Goal: Task Accomplishment & Management: Complete application form

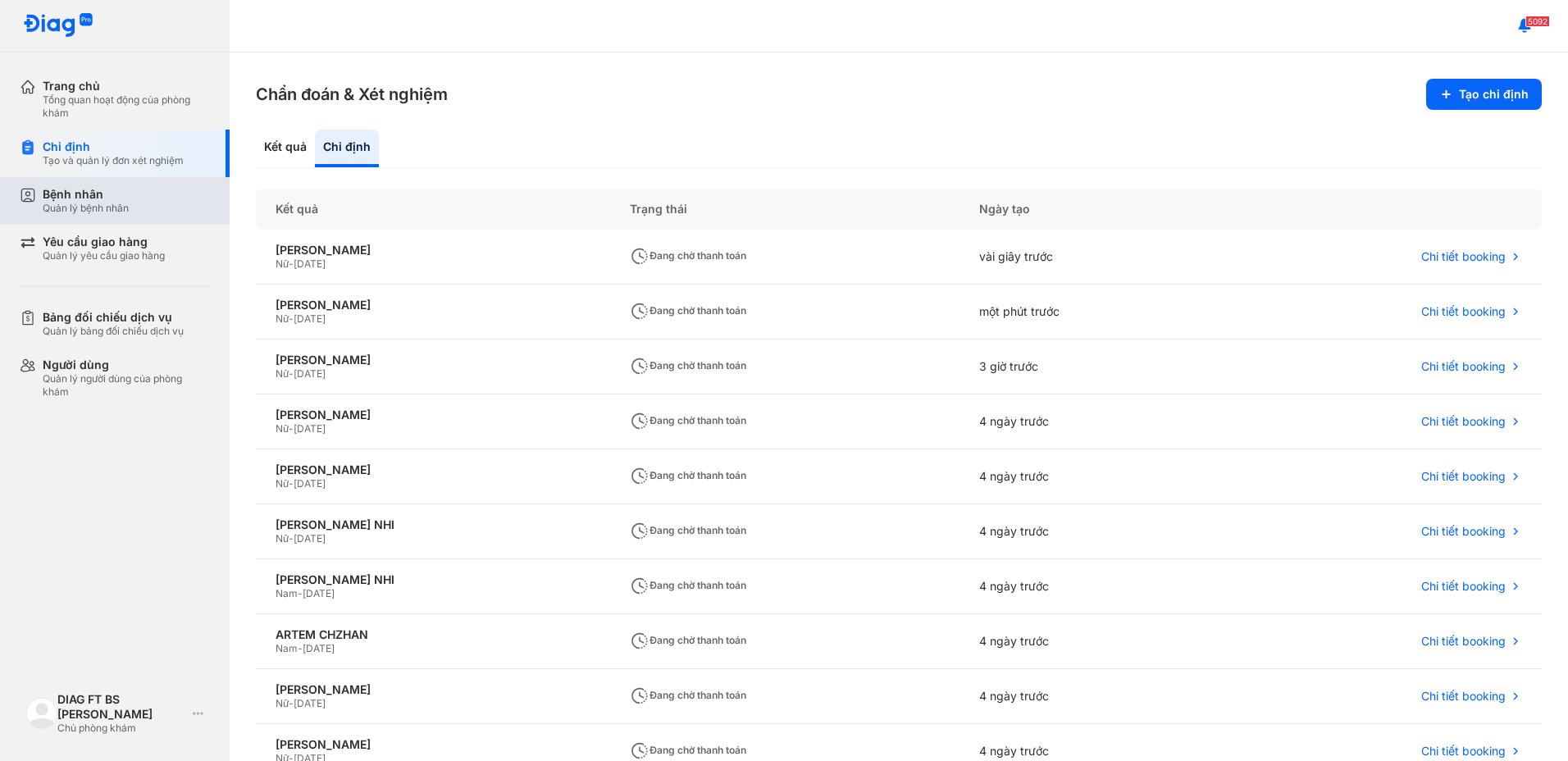
click at [69, 204] on div "Quản lý bệnh nhân" at bounding box center [85, 208] width 86 height 13
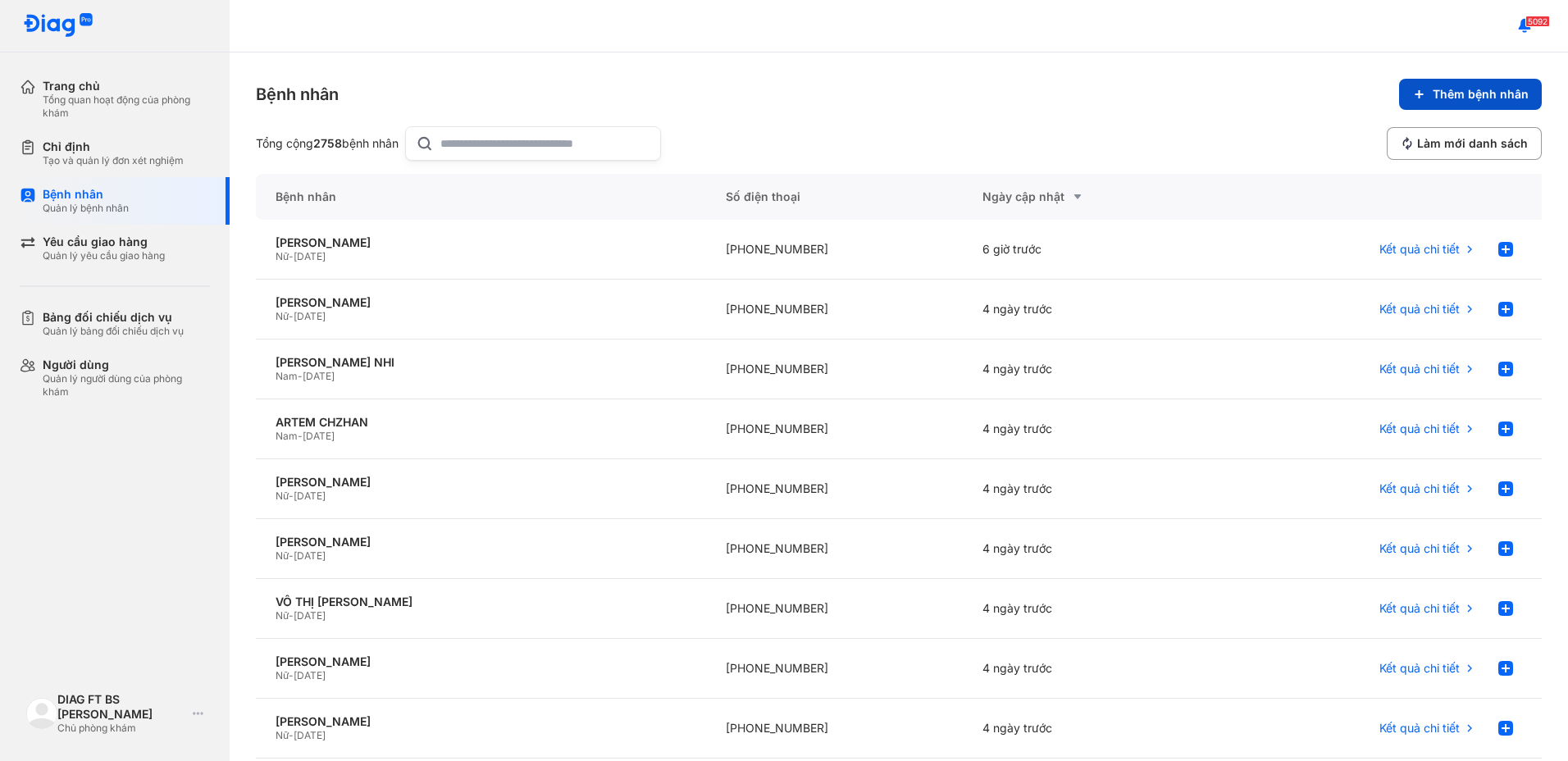
click at [1489, 98] on span "Thêm bệnh nhân" at bounding box center [1481, 93] width 96 height 14
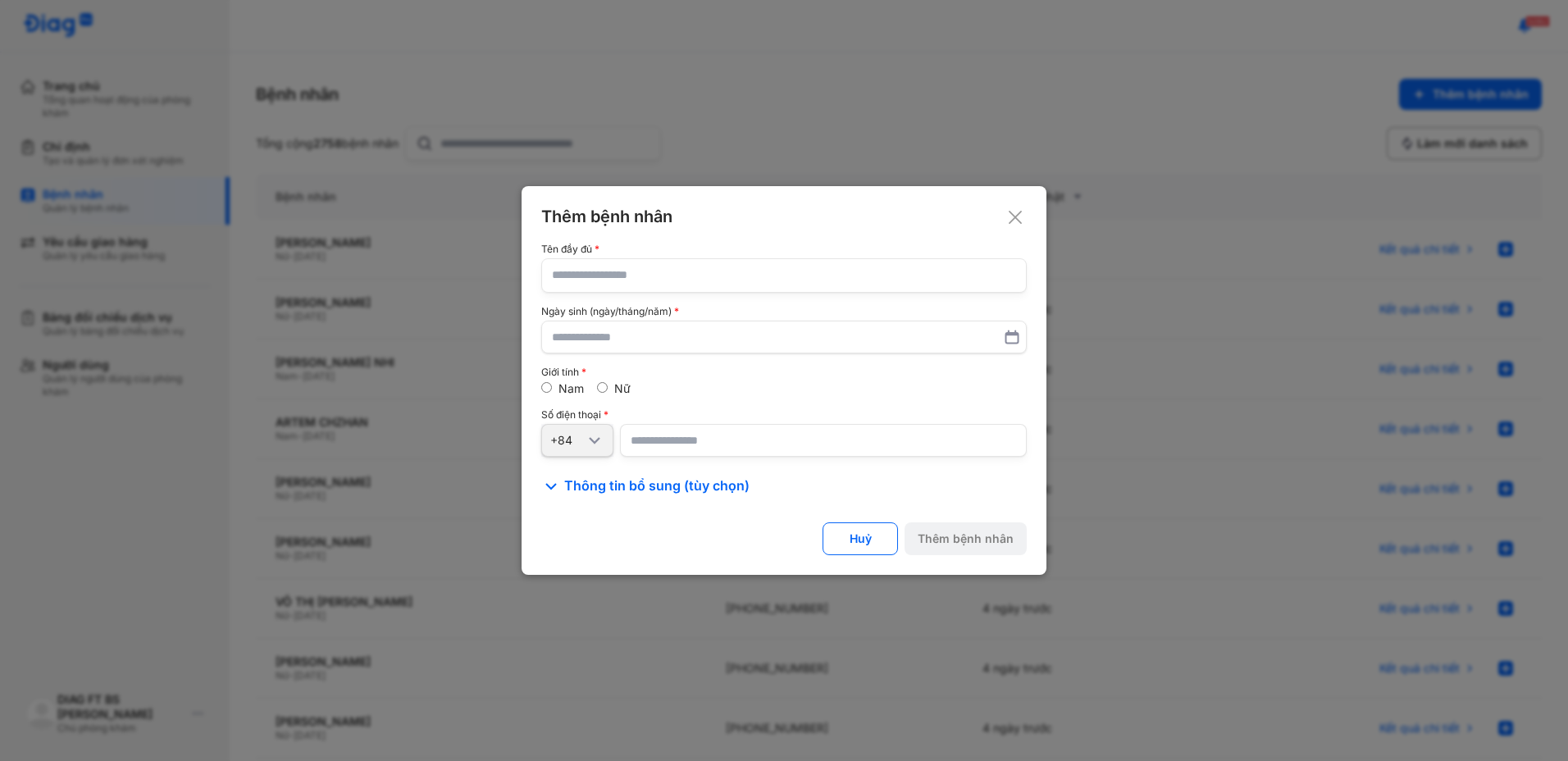
click at [802, 280] on input "text" at bounding box center [784, 276] width 465 height 33
type input "**********"
click at [672, 343] on input "text" at bounding box center [784, 336] width 465 height 30
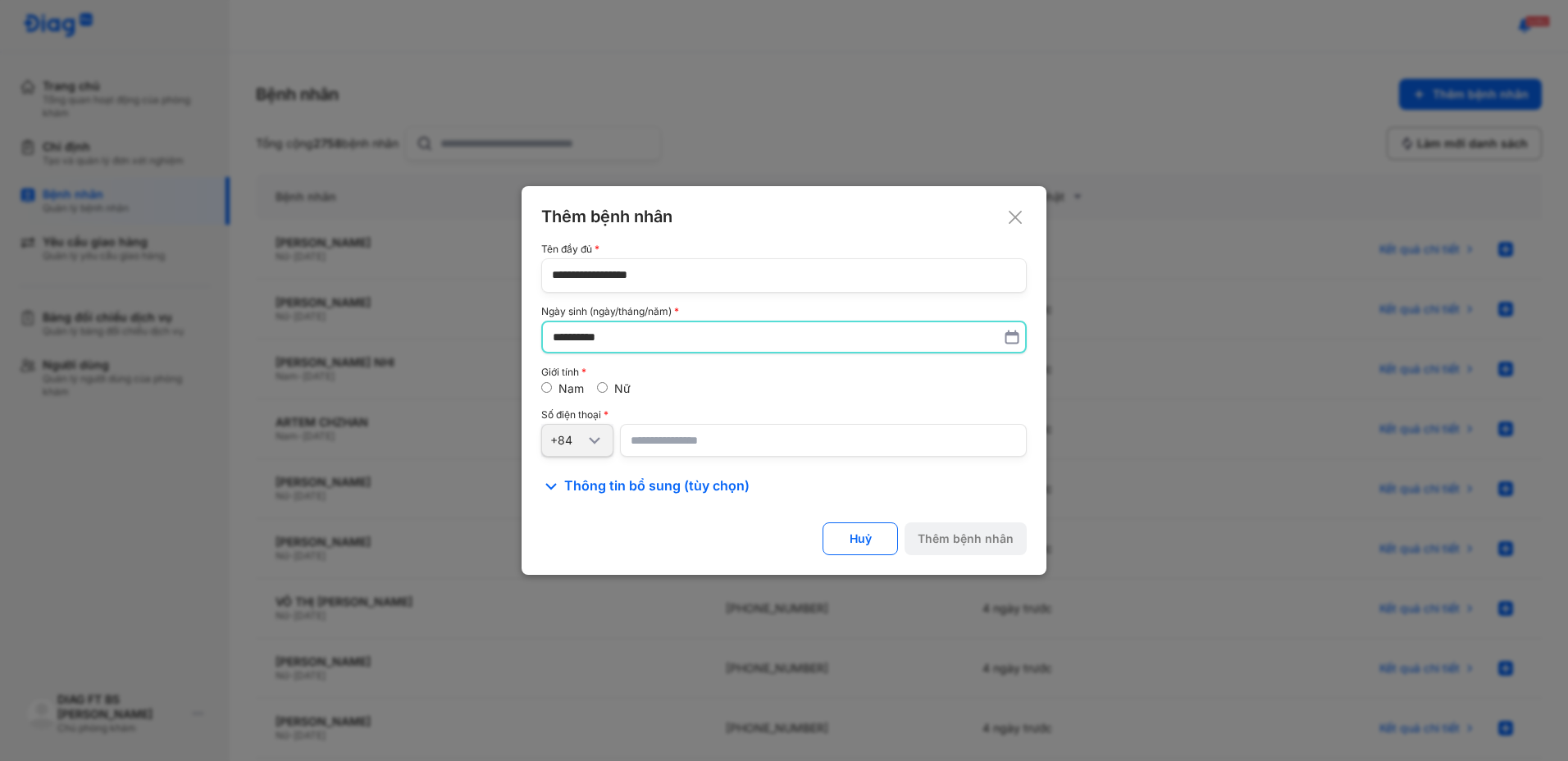
type input "**********"
click at [676, 382] on div "Nam Nữ" at bounding box center [784, 388] width 486 height 14
click at [687, 438] on input "number" at bounding box center [823, 440] width 407 height 33
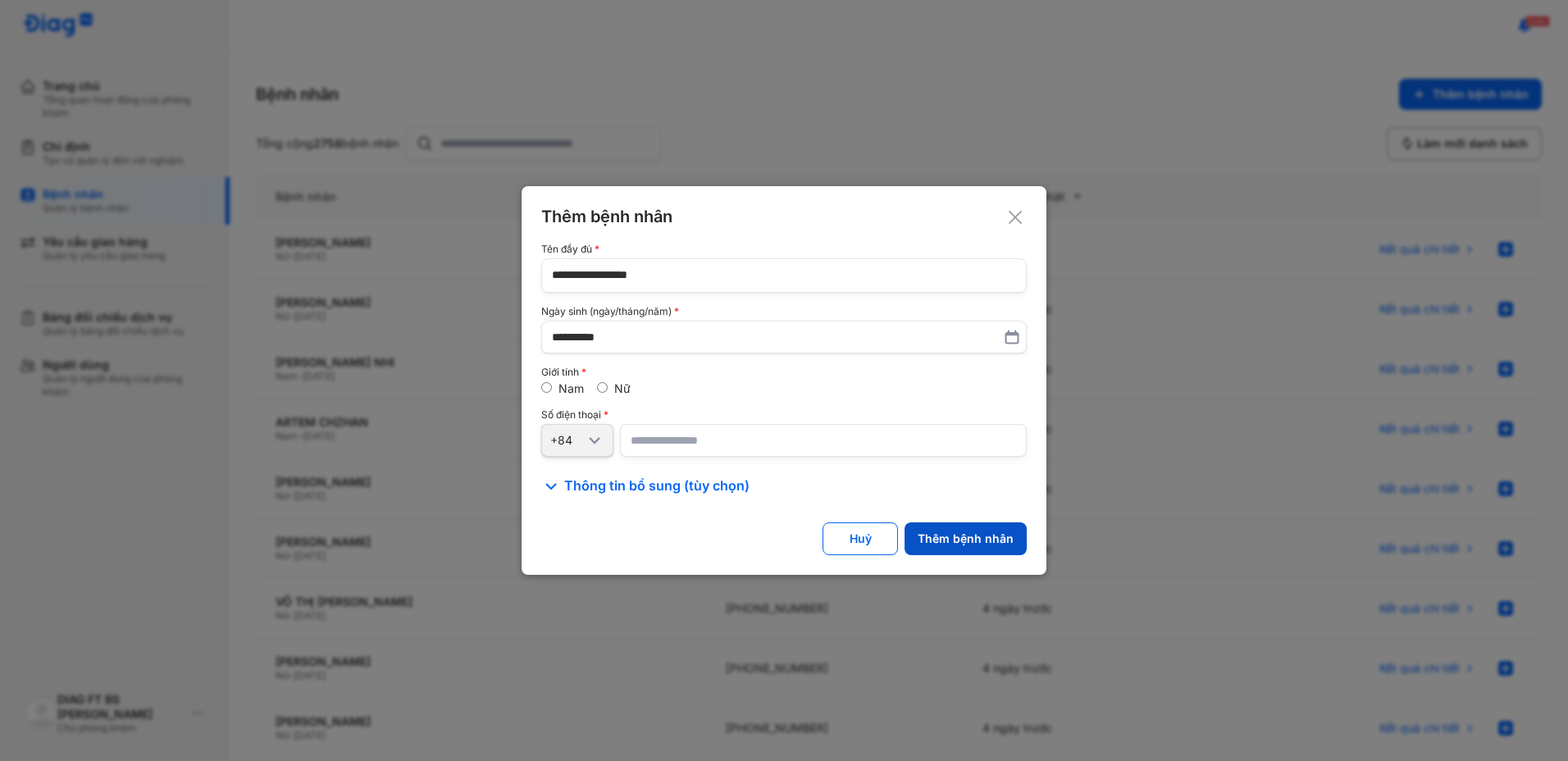
type input "**********"
click at [977, 532] on div "Thêm bệnh nhân" at bounding box center [966, 538] width 96 height 14
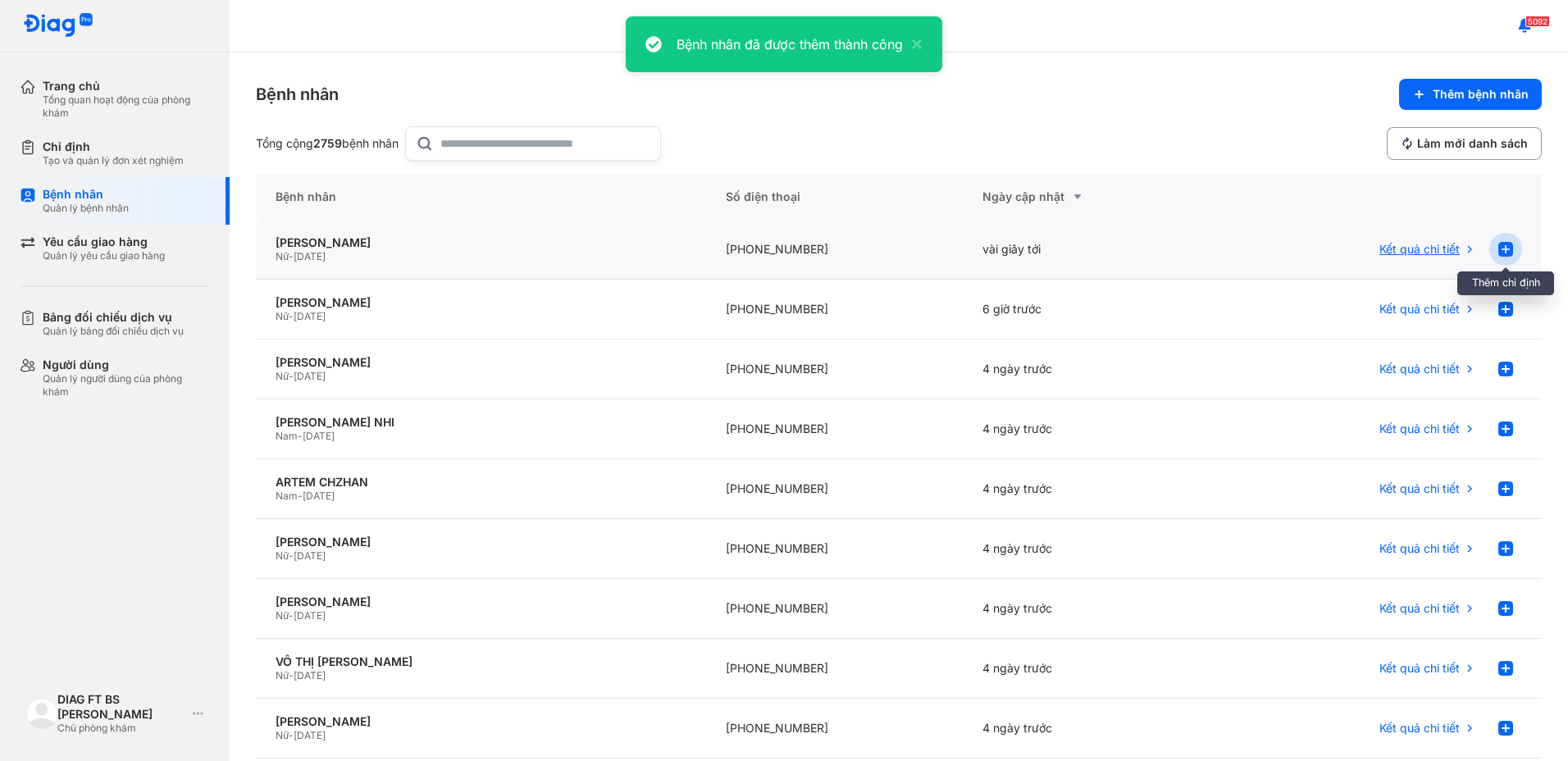
click at [1499, 248] on use at bounding box center [1505, 249] width 14 height 14
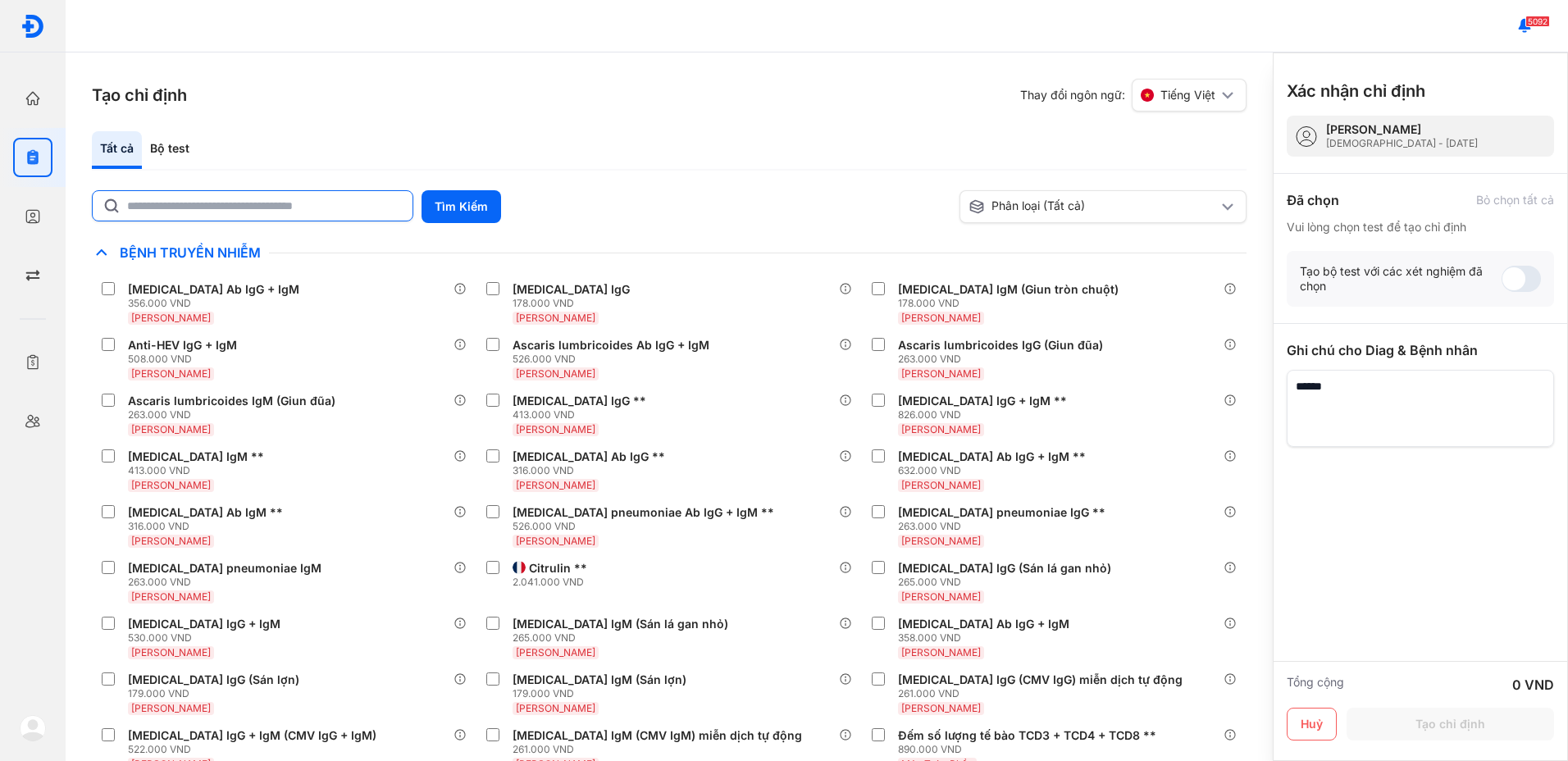
click at [205, 201] on input "text" at bounding box center [265, 205] width 276 height 30
type input "******"
click at [450, 201] on button "Tìm Kiếm" at bounding box center [461, 206] width 80 height 33
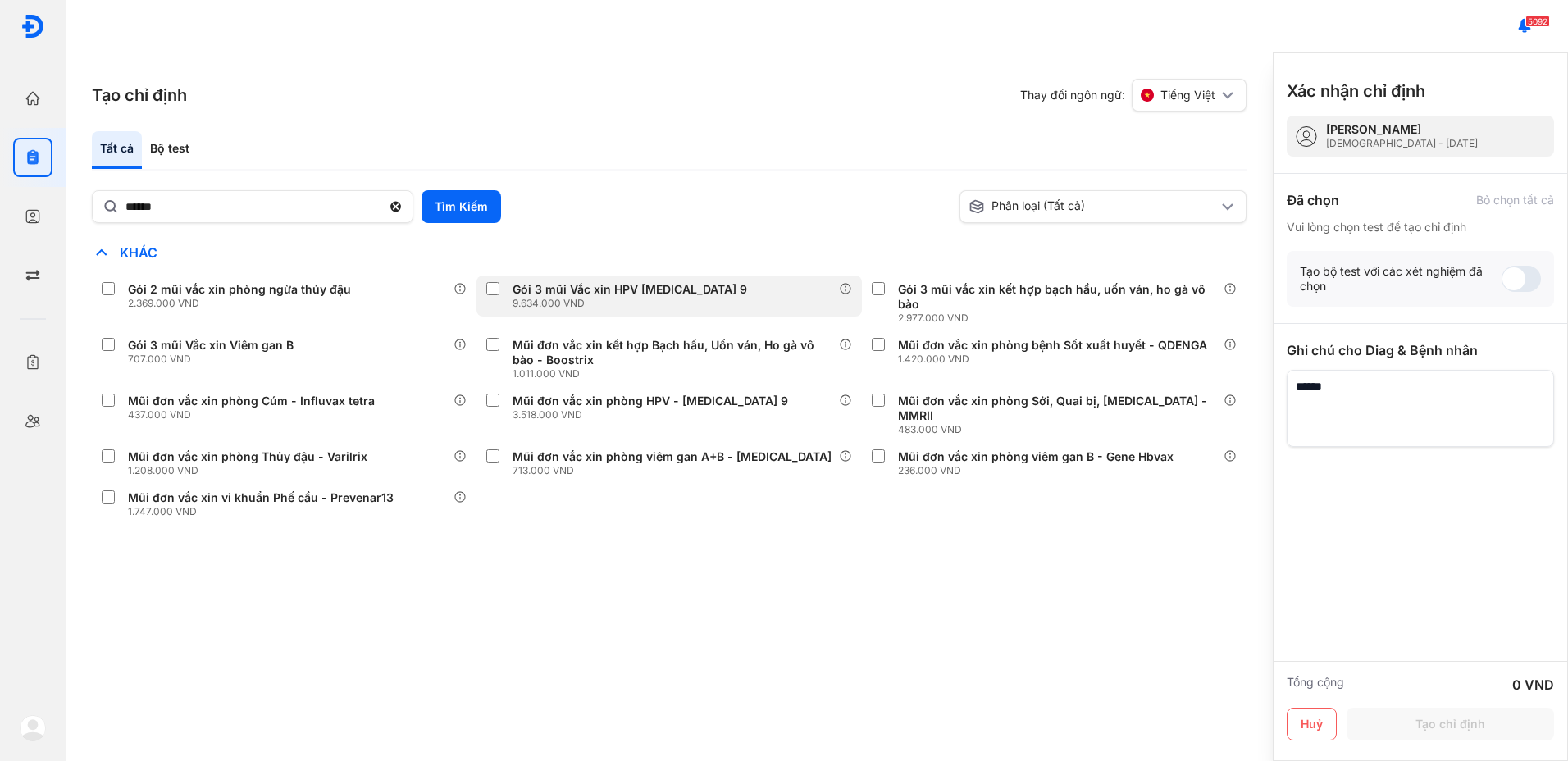
click at [587, 308] on div "9.634.000 VND" at bounding box center [633, 303] width 241 height 13
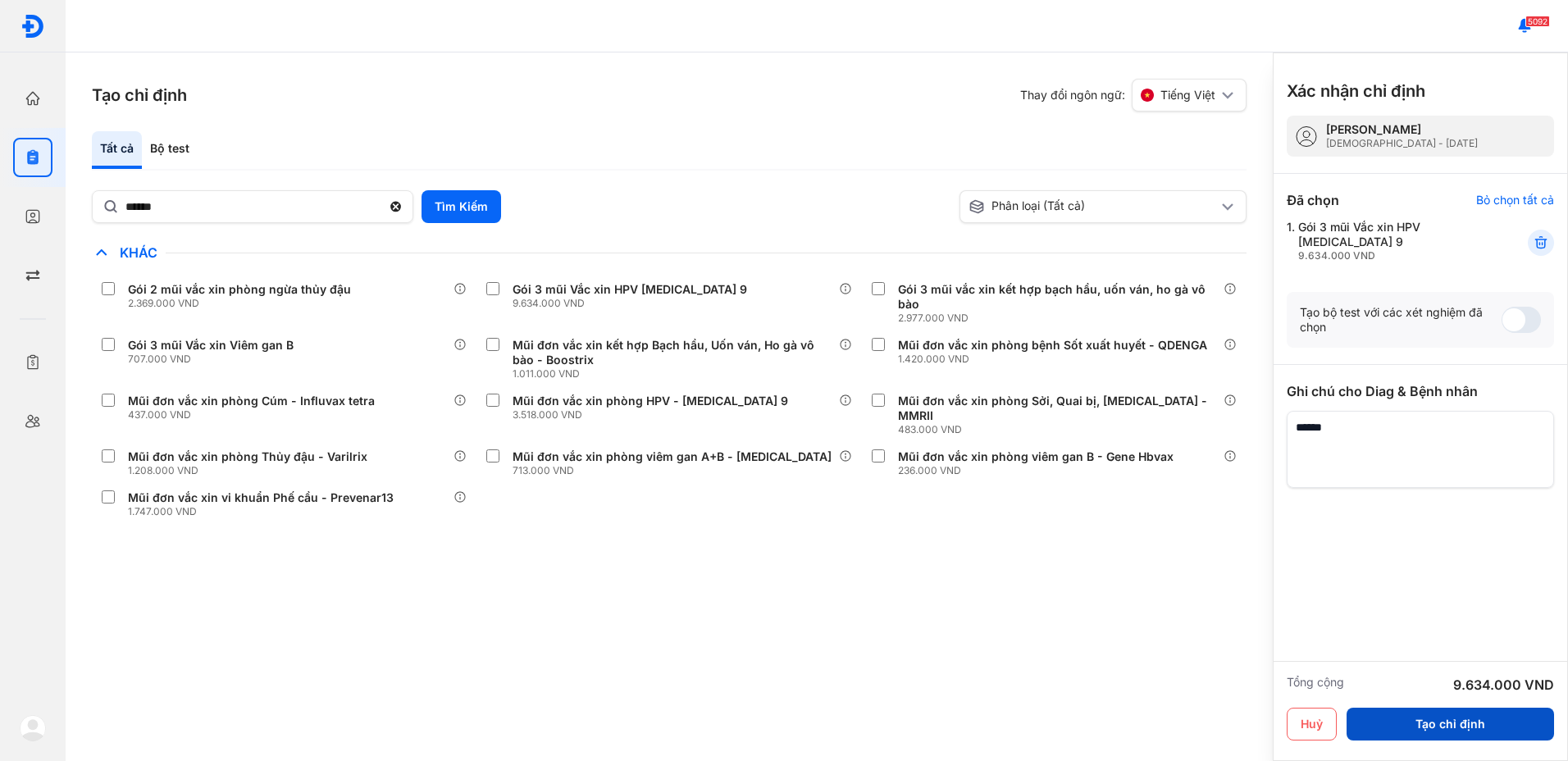
click at [1475, 728] on button "Tạo chỉ định" at bounding box center [1450, 724] width 207 height 33
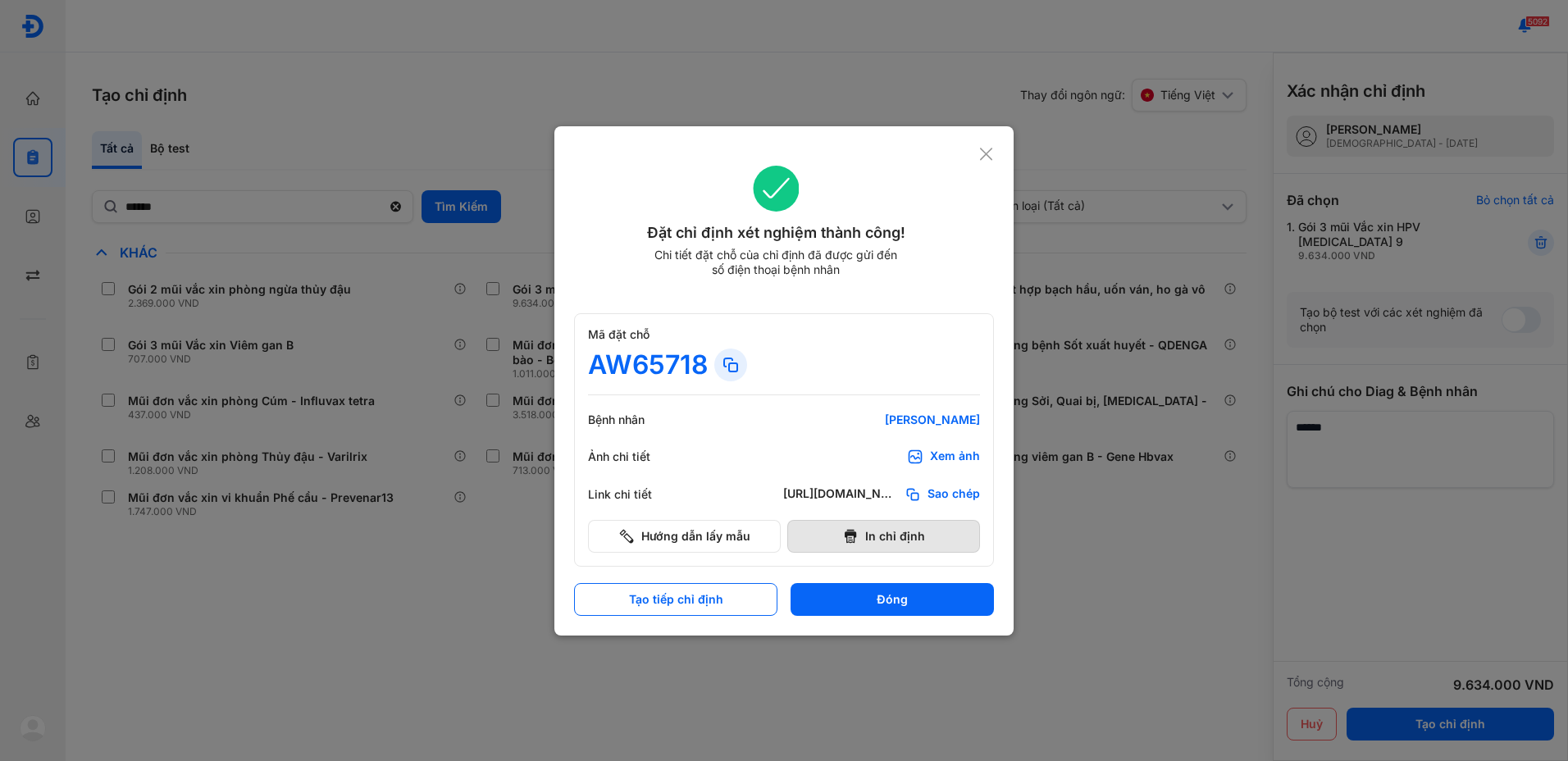
click at [887, 540] on button "In chỉ định" at bounding box center [884, 537] width 193 height 33
click at [955, 597] on button "Đóng" at bounding box center [891, 599] width 203 height 33
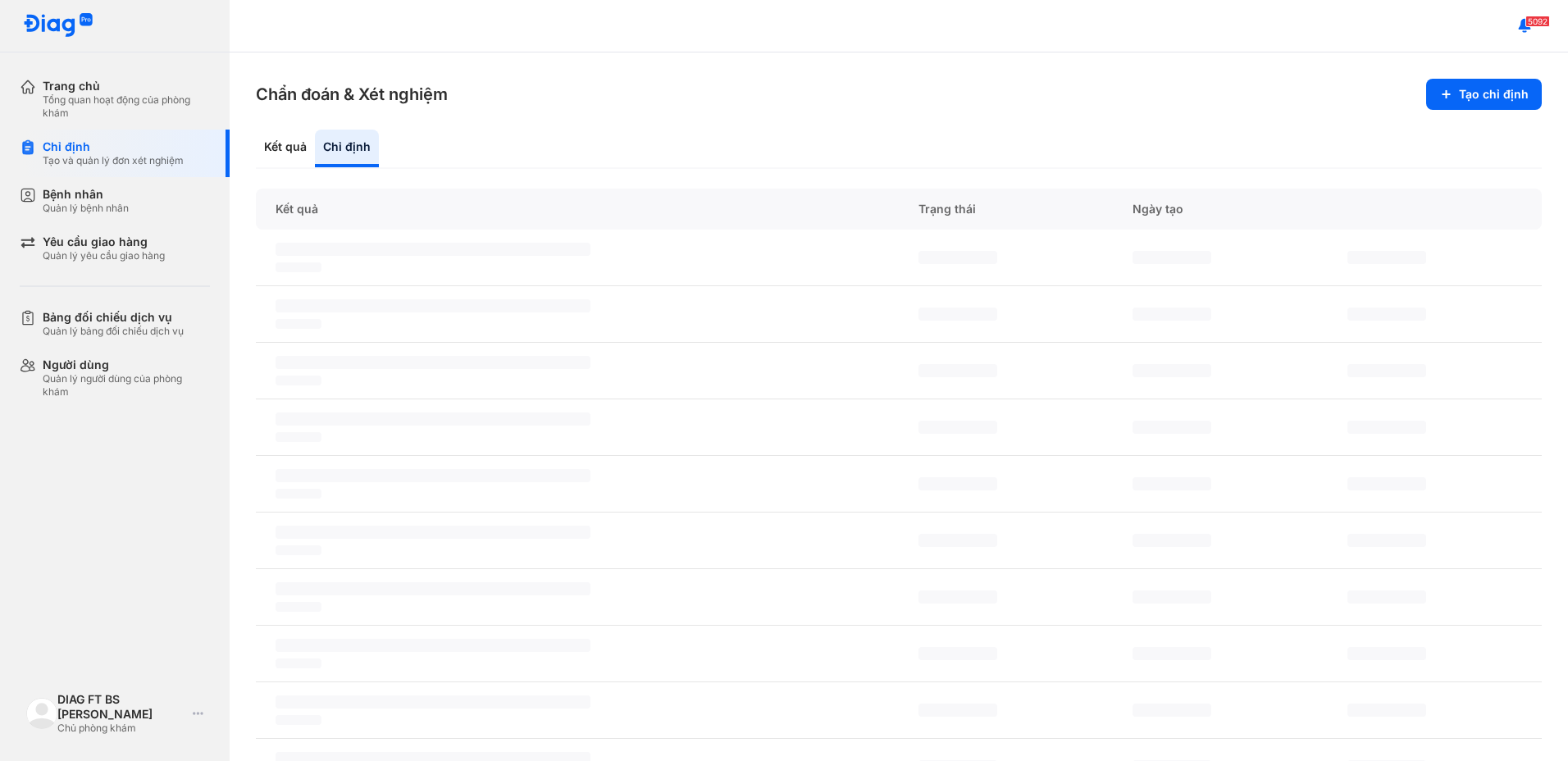
click at [625, 118] on div "Chẩn đoán & Xét nghiệm Tạo chỉ định Kết quả Chỉ định Kết quả Trạng thái Ngày tạ…" at bounding box center [898, 406] width 1339 height 708
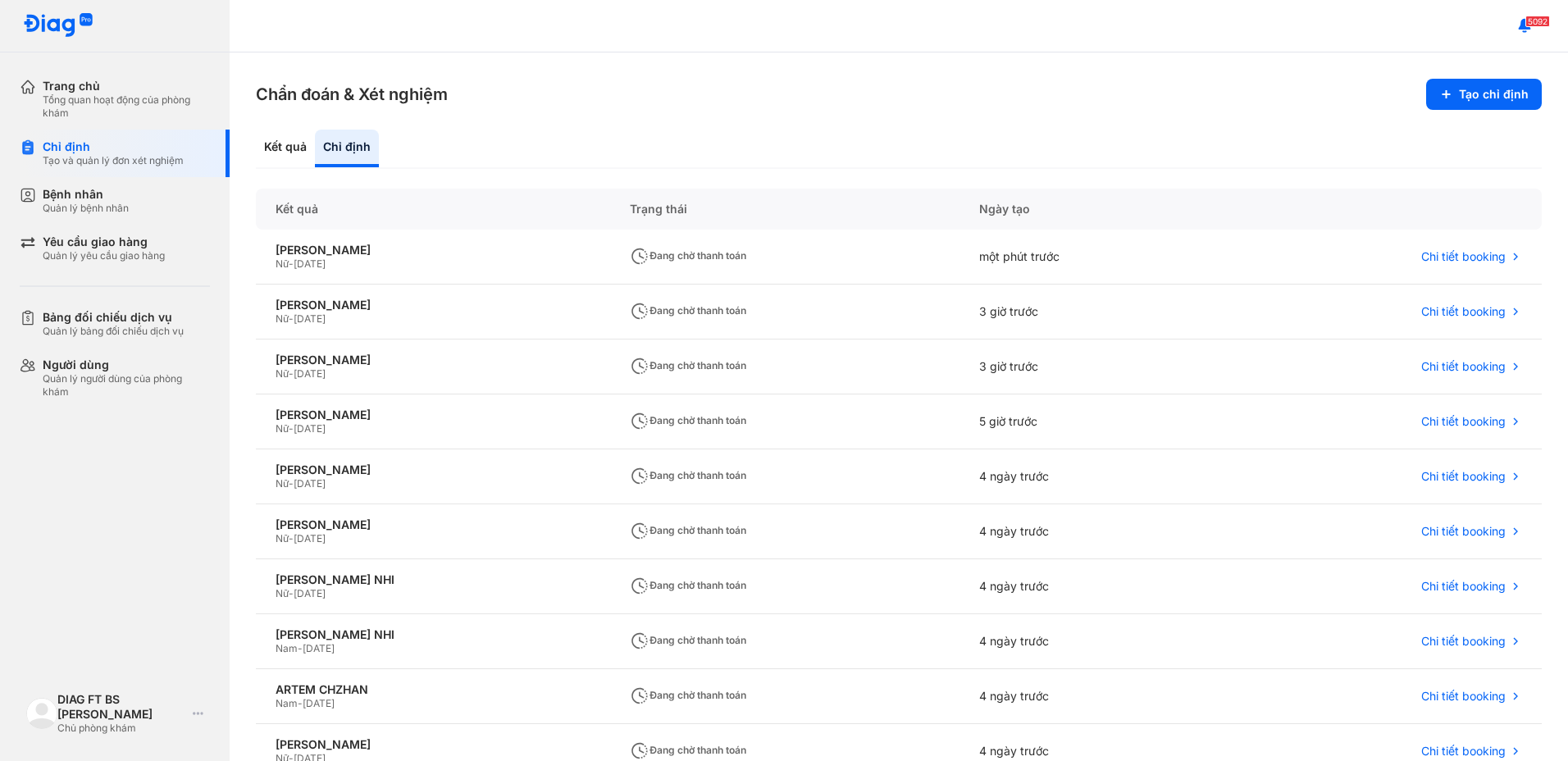
drag, startPoint x: 597, startPoint y: 134, endPoint x: 392, endPoint y: 9, distance: 240.1
click at [590, 128] on div "Chẩn đoán & Xét nghiệm Tạo chỉ định Kết quả Chỉ định Kết quả Trạng thái Ngày tạ…" at bounding box center [898, 406] width 1339 height 708
click at [731, 151] on div "Kết quả Chỉ định" at bounding box center [899, 148] width 1287 height 39
drag, startPoint x: 876, startPoint y: 129, endPoint x: 867, endPoint y: 129, distance: 9.0
click at [871, 129] on div "Chẩn đoán & Xét nghiệm Tạo chỉ định Kết quả Chỉ định Kết quả Trạng thái Ngày tạ…" at bounding box center [898, 406] width 1339 height 708
